Goal: Task Accomplishment & Management: Manage account settings

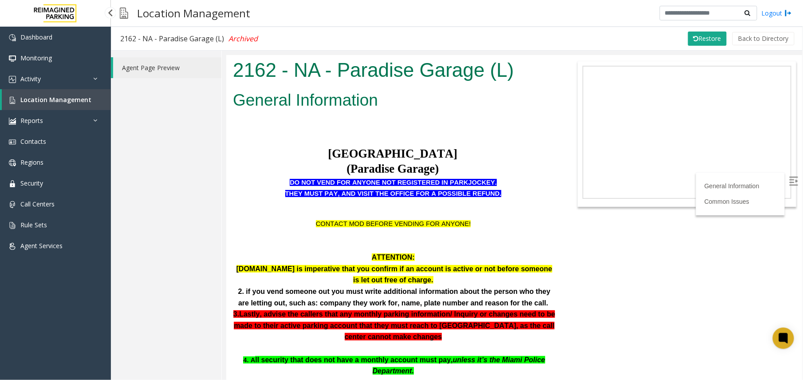
click at [39, 89] on link "Location Management" at bounding box center [56, 99] width 109 height 21
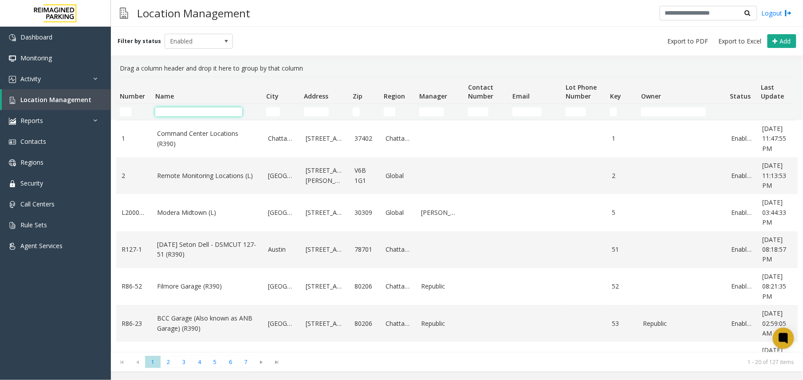
click at [176, 112] on input "Name Filter" at bounding box center [198, 111] width 87 height 9
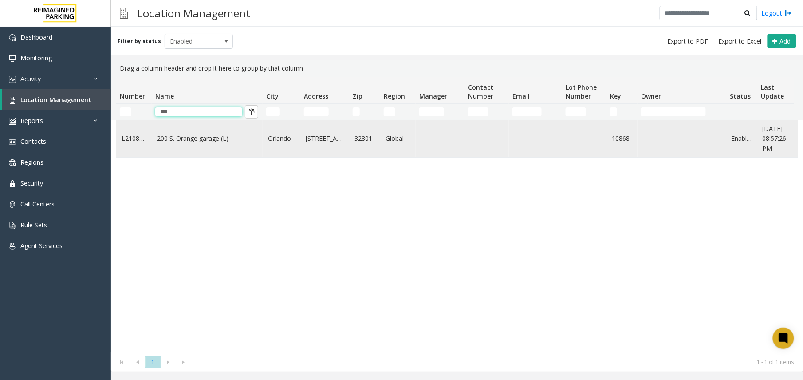
type input "***"
click at [186, 151] on td "200 S. Orange garage (L)" at bounding box center [207, 138] width 111 height 37
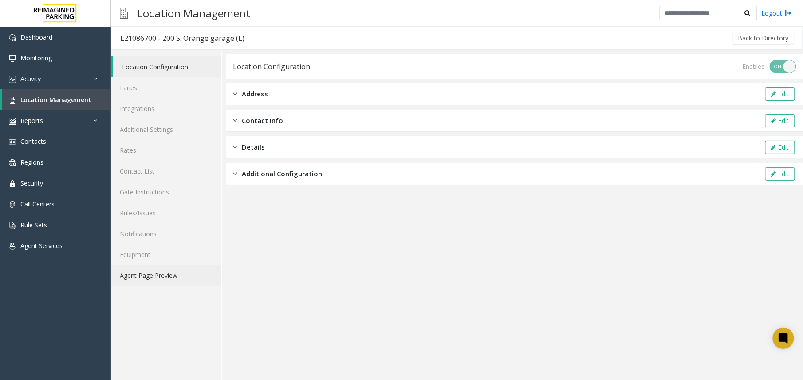
click at [170, 280] on link "Agent Page Preview" at bounding box center [166, 275] width 110 height 21
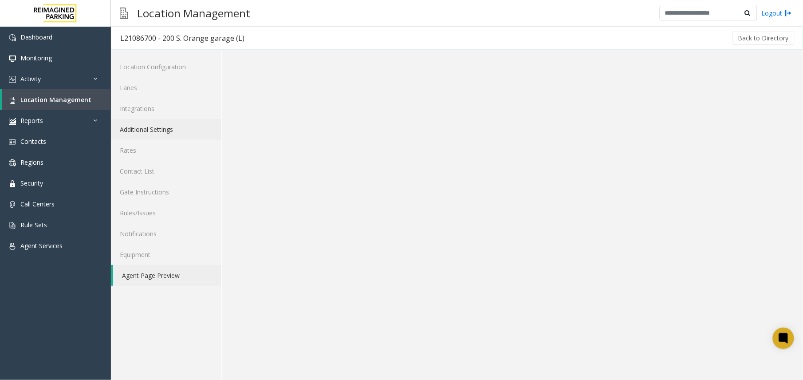
click at [161, 128] on link "Additional Settings" at bounding box center [166, 129] width 110 height 21
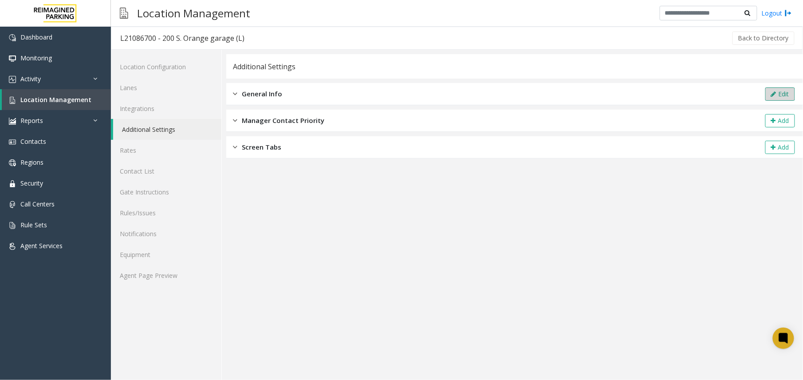
click at [782, 94] on button "Edit" at bounding box center [780, 93] width 30 height 13
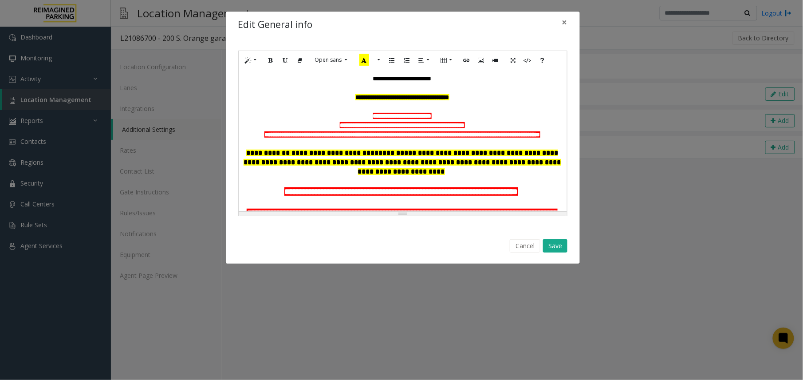
scroll to position [59, 0]
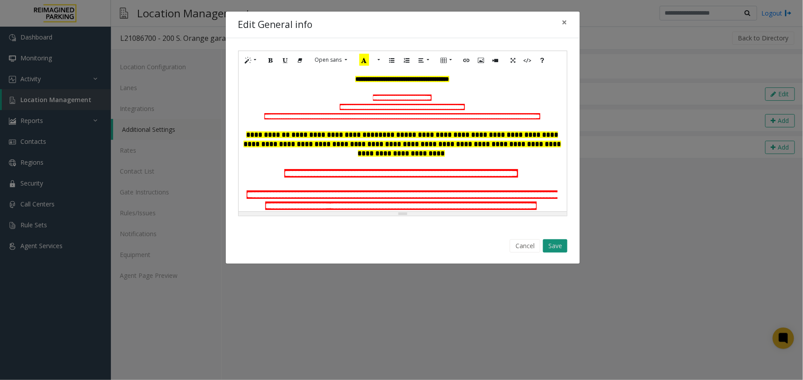
click at [562, 247] on button "Save" at bounding box center [555, 245] width 24 height 13
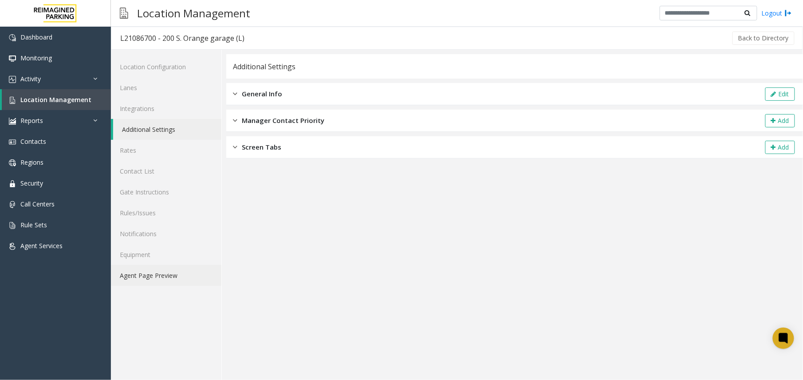
click at [175, 284] on link "Agent Page Preview" at bounding box center [166, 275] width 110 height 21
